Goal: Check status: Check status

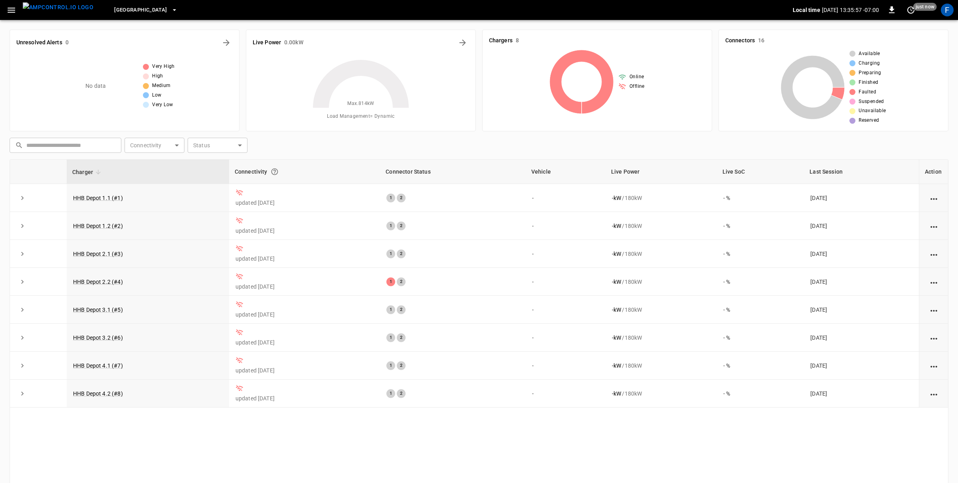
click at [143, 8] on span "[GEOGRAPHIC_DATA]" at bounding box center [140, 10] width 53 height 9
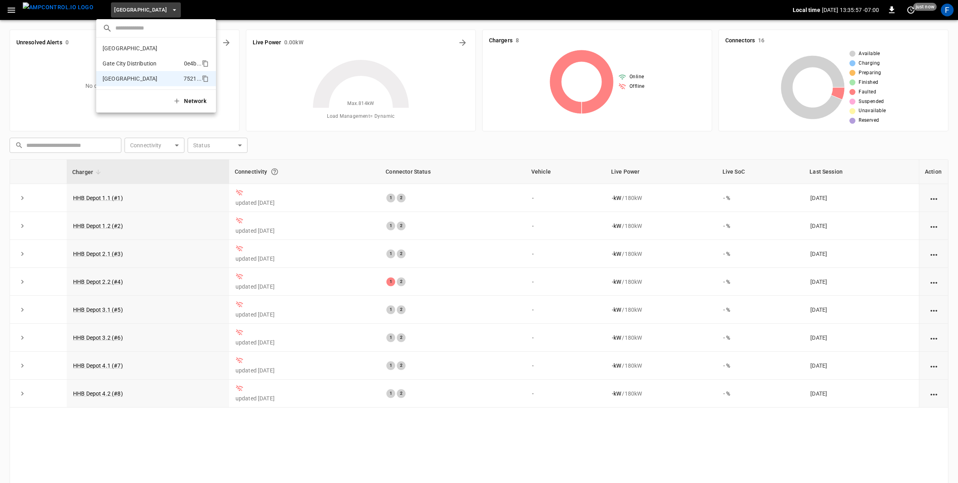
click at [137, 57] on li "Gate City Distribution 0e4b ..." at bounding box center [156, 63] width 120 height 15
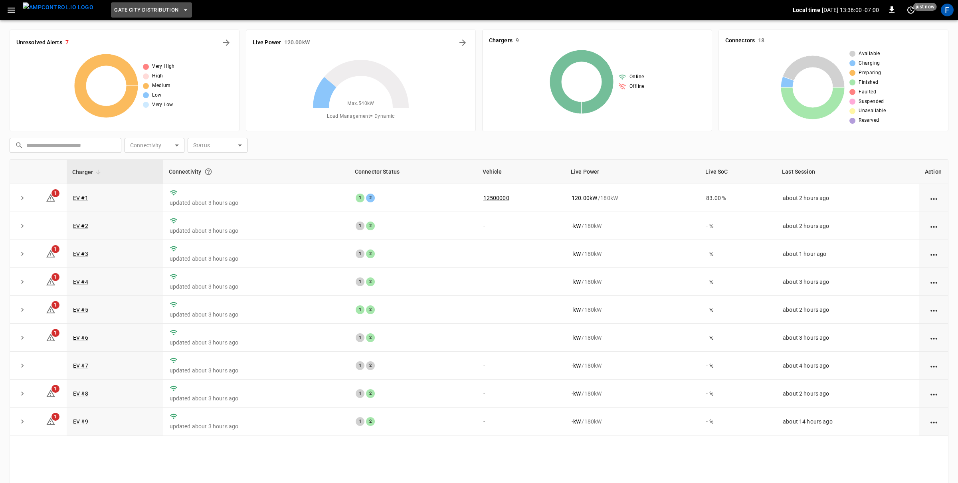
click at [130, 14] on span "Gate City Distribution" at bounding box center [146, 10] width 64 height 9
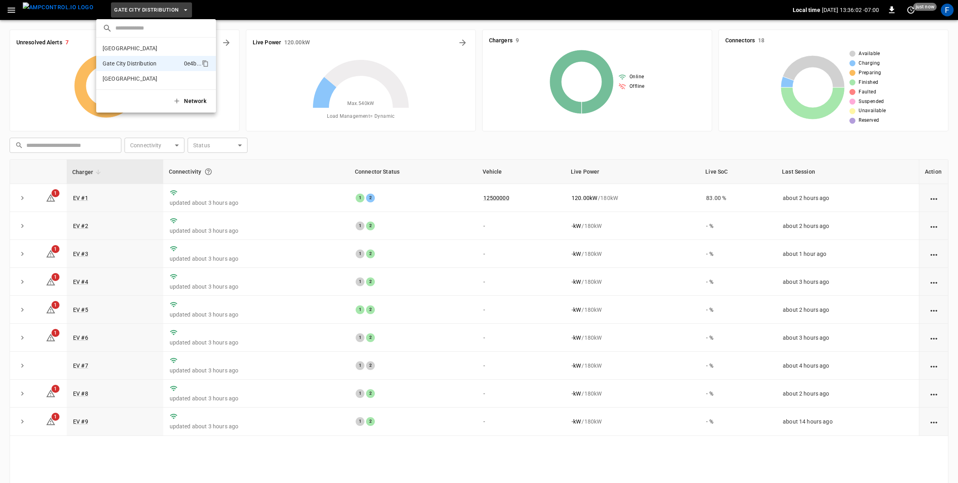
drag, startPoint x: 124, startPoint y: 50, endPoint x: 302, endPoint y: 262, distance: 277.7
click at [469, 165] on div "​ Fresno 78ca ... Gate City Distribution 0e4b ... [GEOGRAPHIC_DATA] 7521 ... Ne…" at bounding box center [479, 241] width 958 height 483
click at [86, 318] on div at bounding box center [479, 241] width 958 height 483
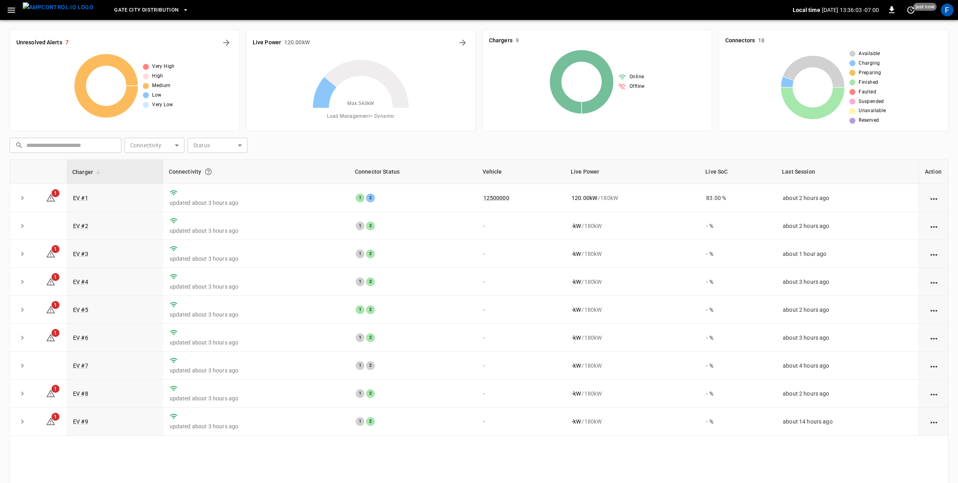
click at [83, 311] on div "​ Fresno 78ca ... Gate City Distribution 0e4b ... [GEOGRAPHIC_DATA] 7521 ... Ne…" at bounding box center [479, 241] width 958 height 483
click at [84, 320] on td "EV #5" at bounding box center [115, 310] width 97 height 28
click at [79, 312] on link "EV #5" at bounding box center [80, 310] width 18 height 10
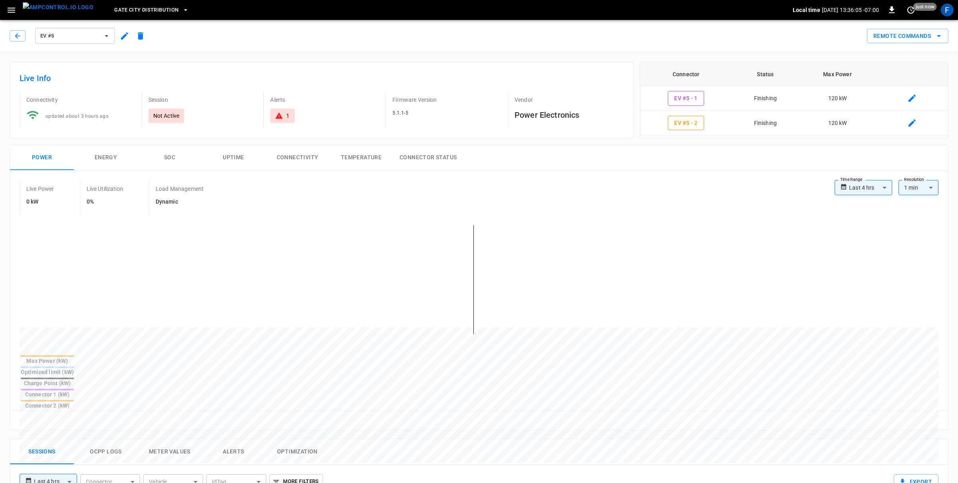
click at [178, 154] on button "SOC" at bounding box center [170, 158] width 64 height 26
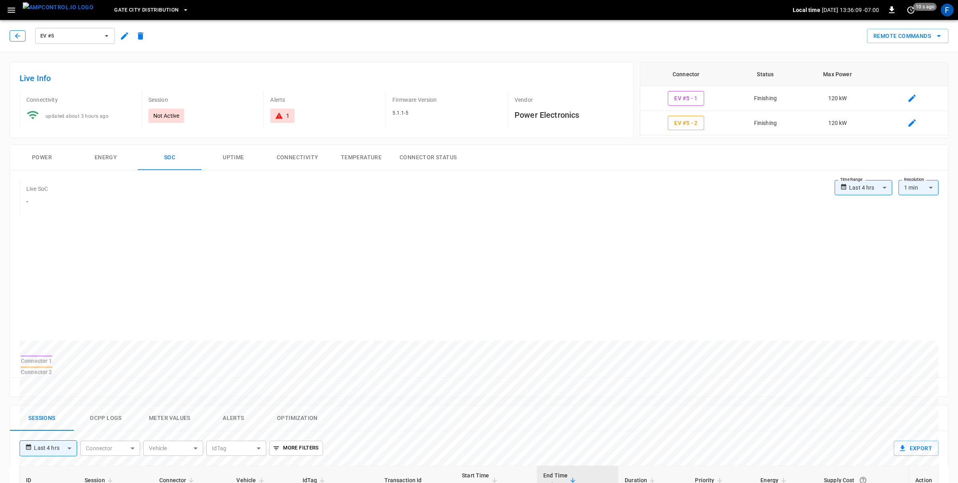
click at [10, 35] on button "button" at bounding box center [18, 35] width 16 height 11
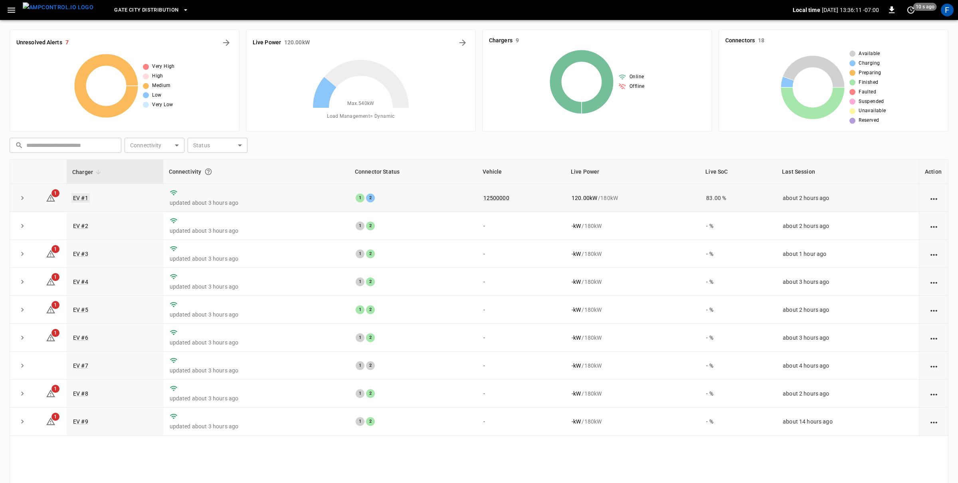
click at [81, 197] on link "EV #1" at bounding box center [80, 198] width 18 height 10
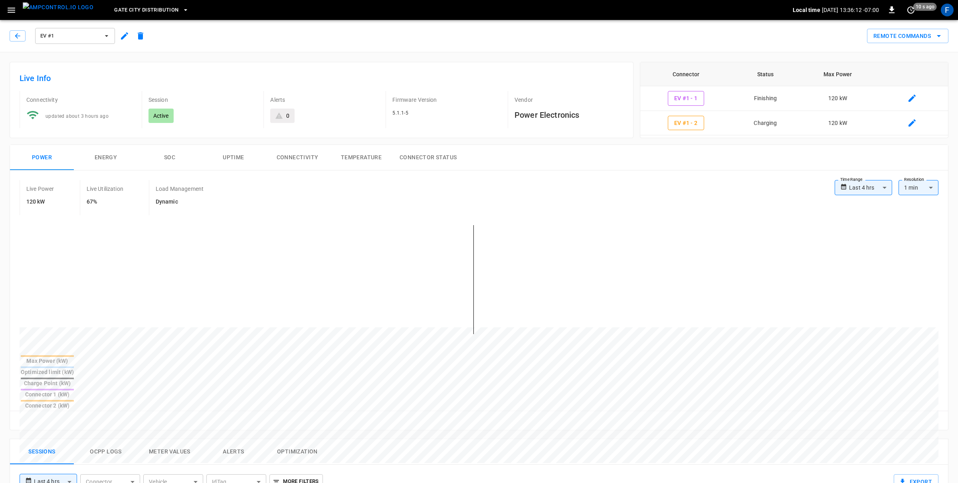
click at [166, 157] on button "SOC" at bounding box center [170, 158] width 64 height 26
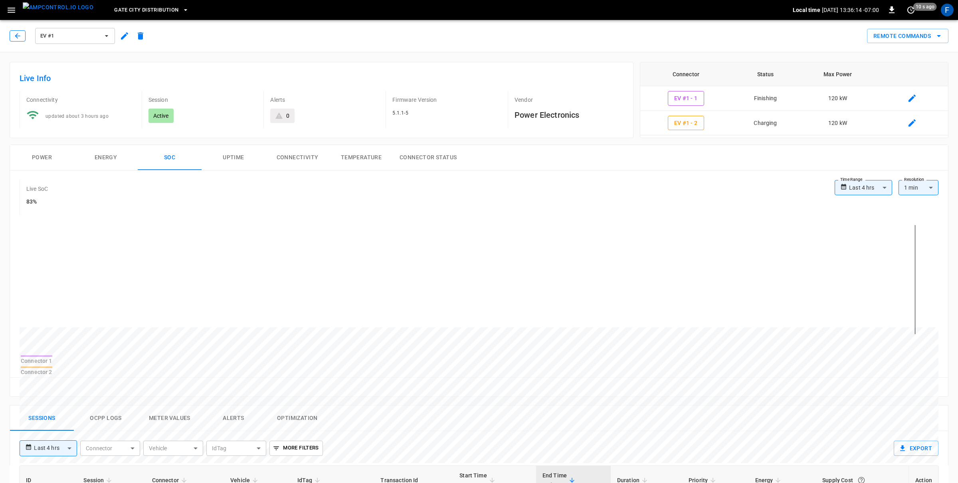
click at [14, 38] on icon "button" at bounding box center [18, 36] width 8 height 8
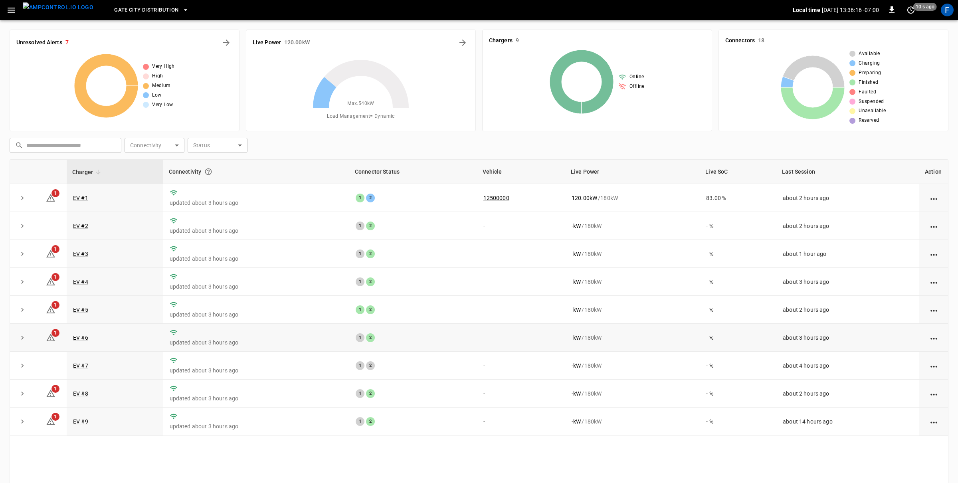
scroll to position [3, 0]
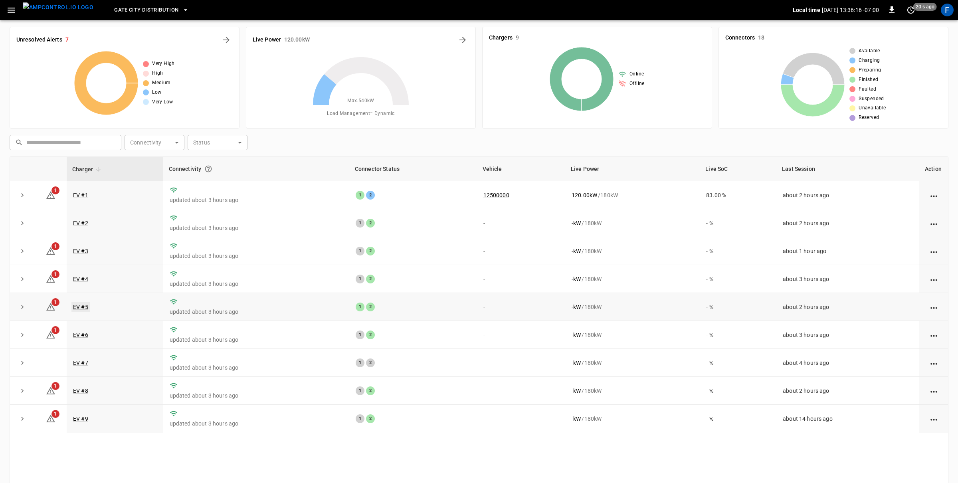
click at [76, 312] on link "EV #5" at bounding box center [80, 307] width 18 height 10
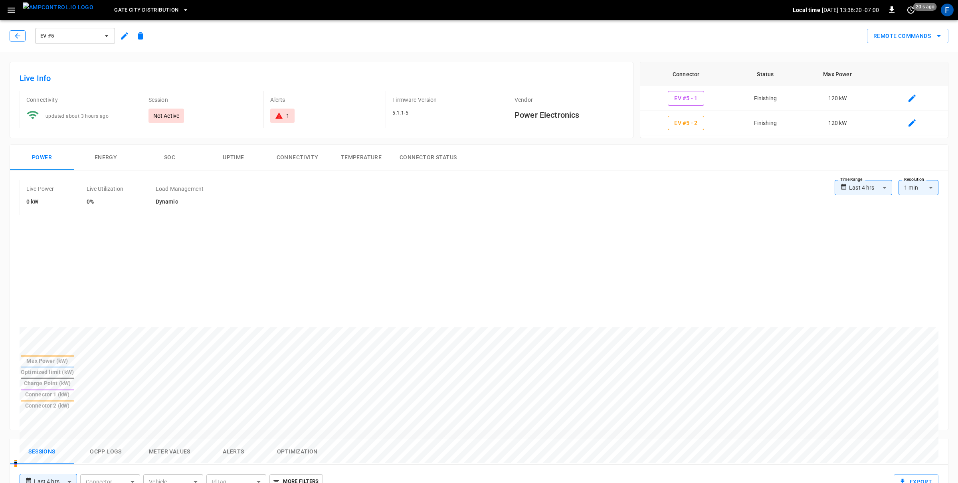
click at [17, 40] on icon "button" at bounding box center [18, 36] width 8 height 8
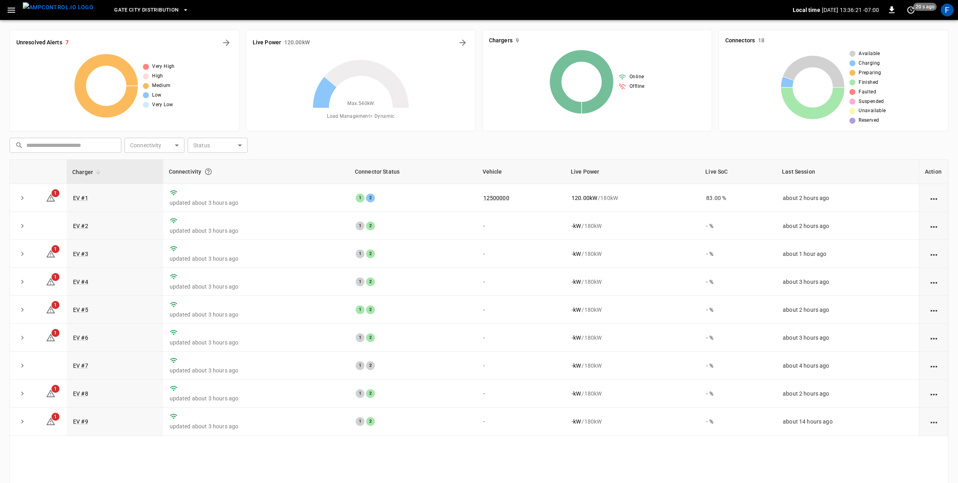
scroll to position [3, 0]
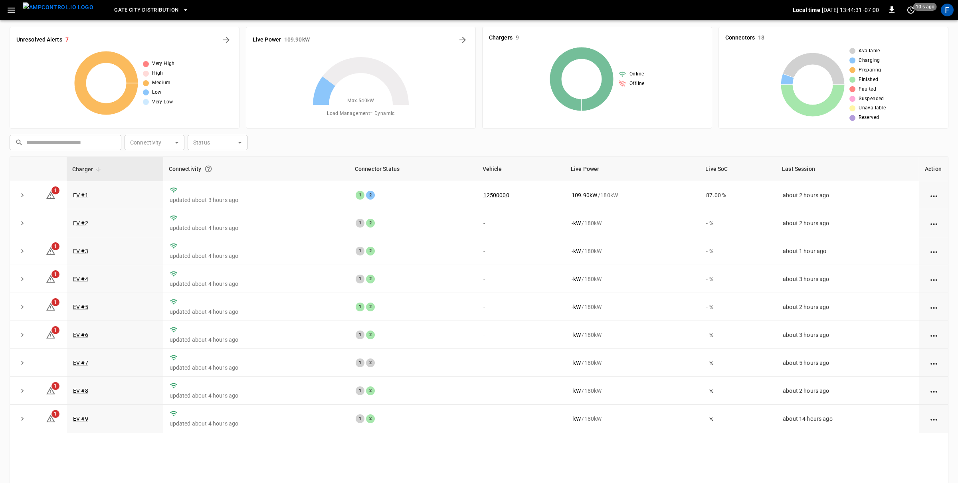
click at [131, 1] on div "Gate City Distribution" at bounding box center [446, 10] width 693 height 19
click at [129, 6] on span "Gate City Distribution" at bounding box center [146, 10] width 64 height 9
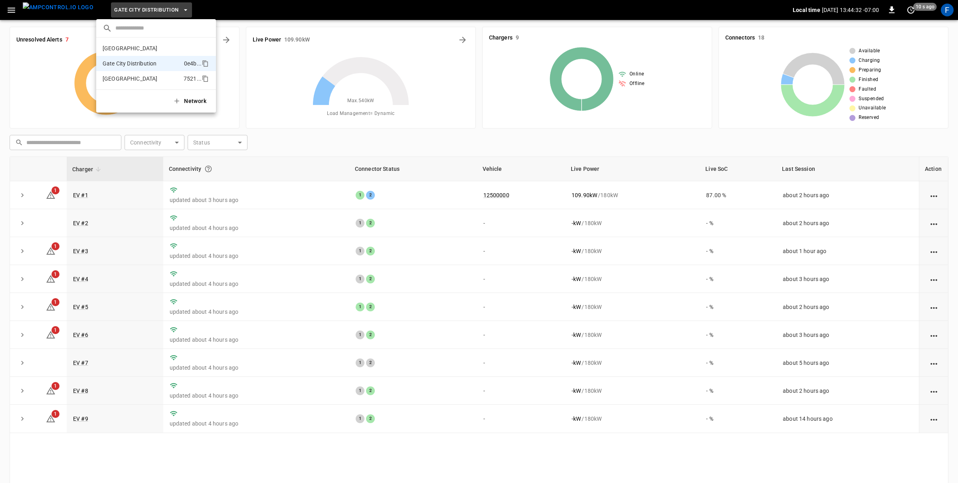
click at [143, 75] on p "[GEOGRAPHIC_DATA]" at bounding box center [142, 79] width 78 height 8
